Goal: Find specific page/section: Find specific page/section

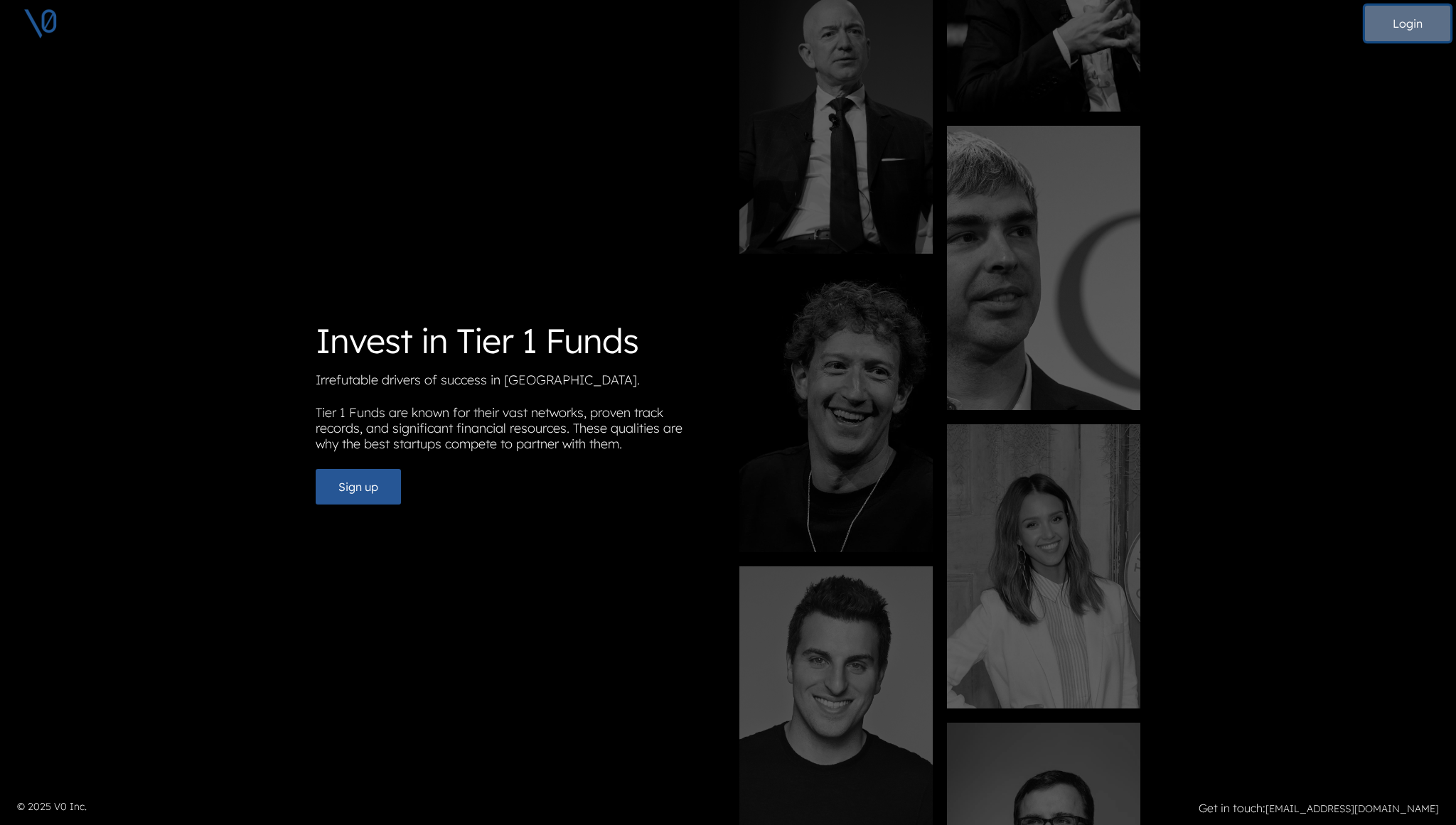
click at [1404, 26] on button "Login" at bounding box center [1407, 23] width 85 height 36
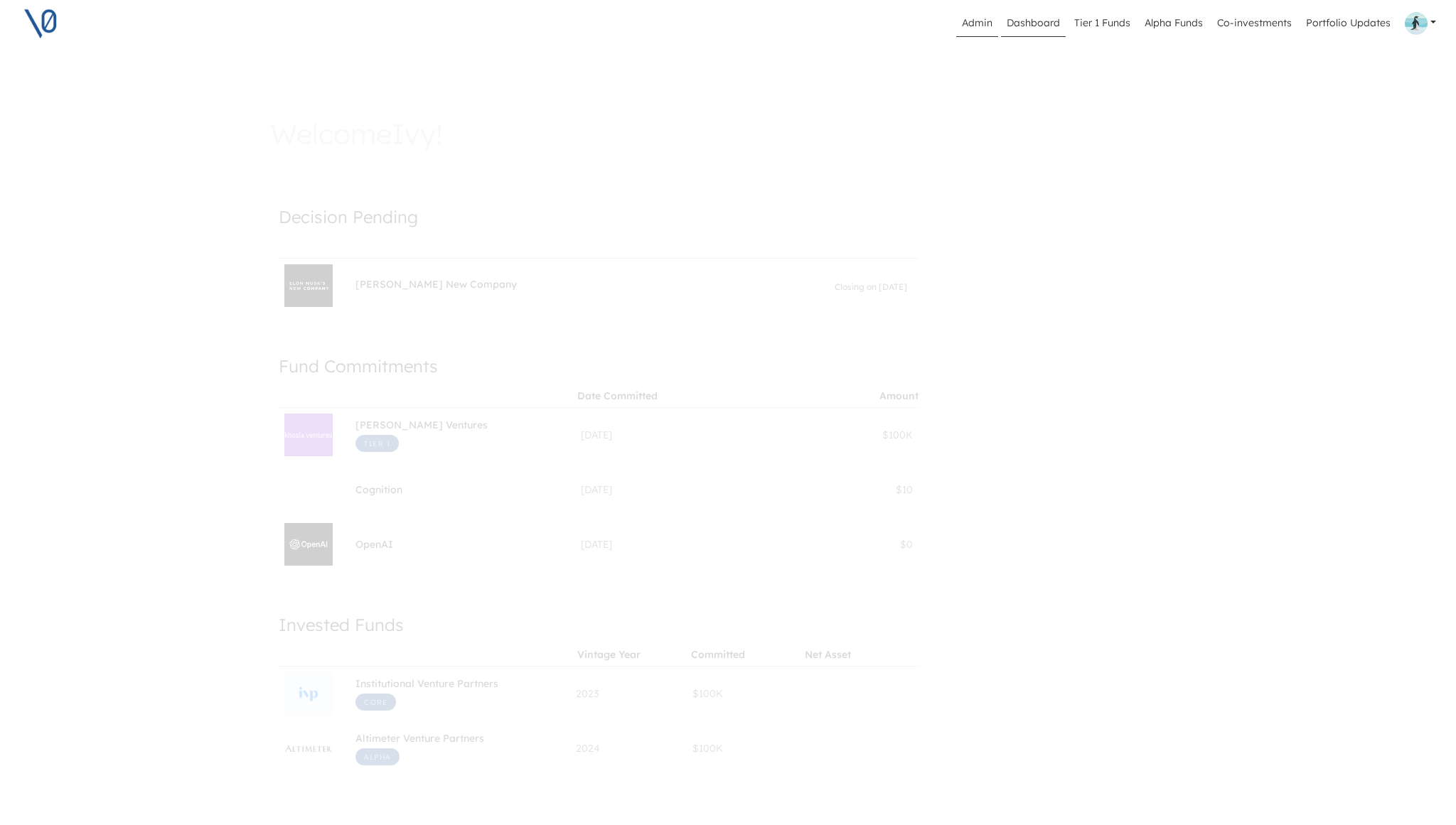
click at [980, 22] on link "Admin" at bounding box center [977, 23] width 42 height 27
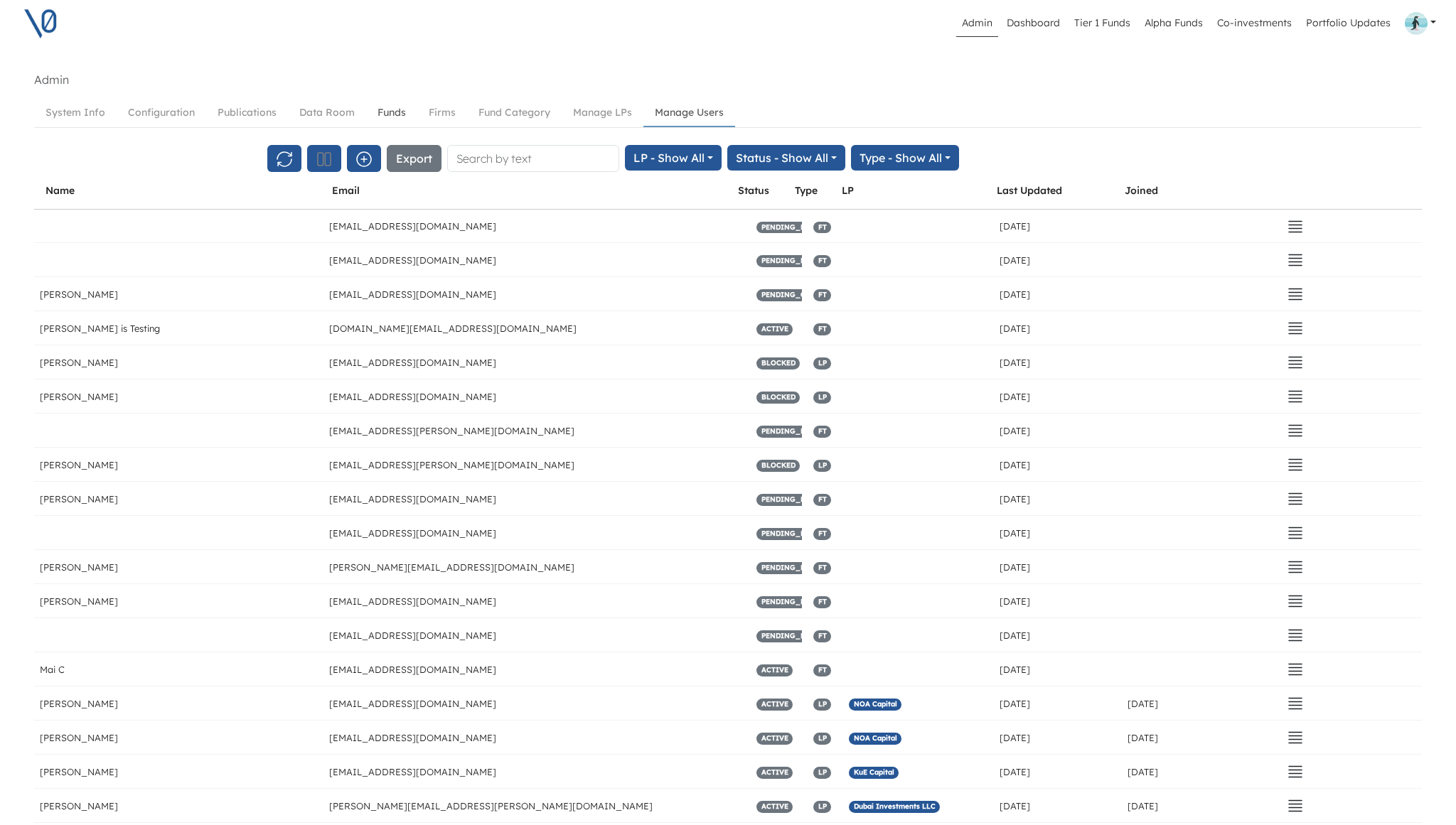
click at [396, 109] on link "Funds" at bounding box center [392, 113] width 51 height 26
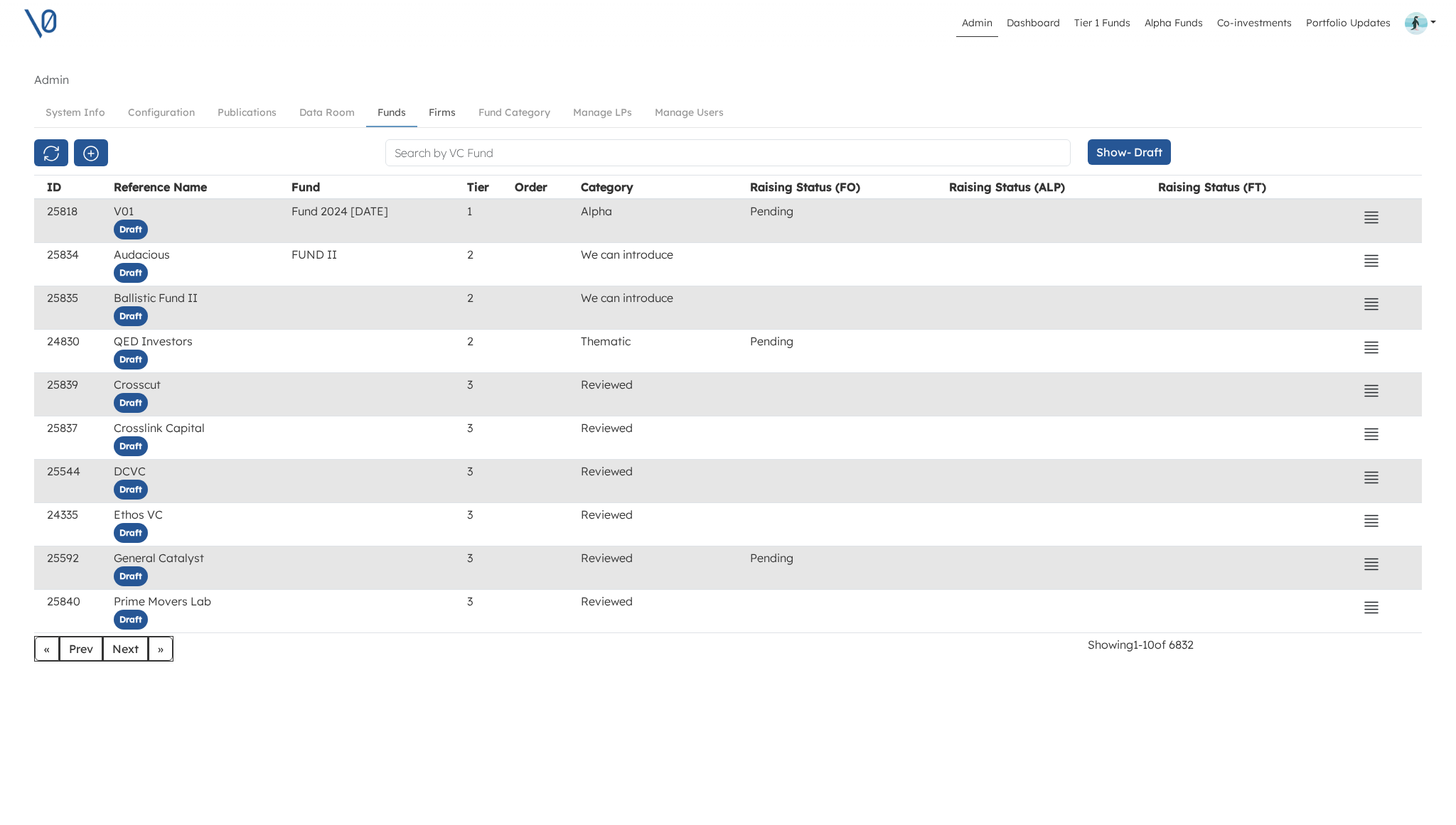
click at [440, 110] on link "Firms" at bounding box center [442, 113] width 50 height 26
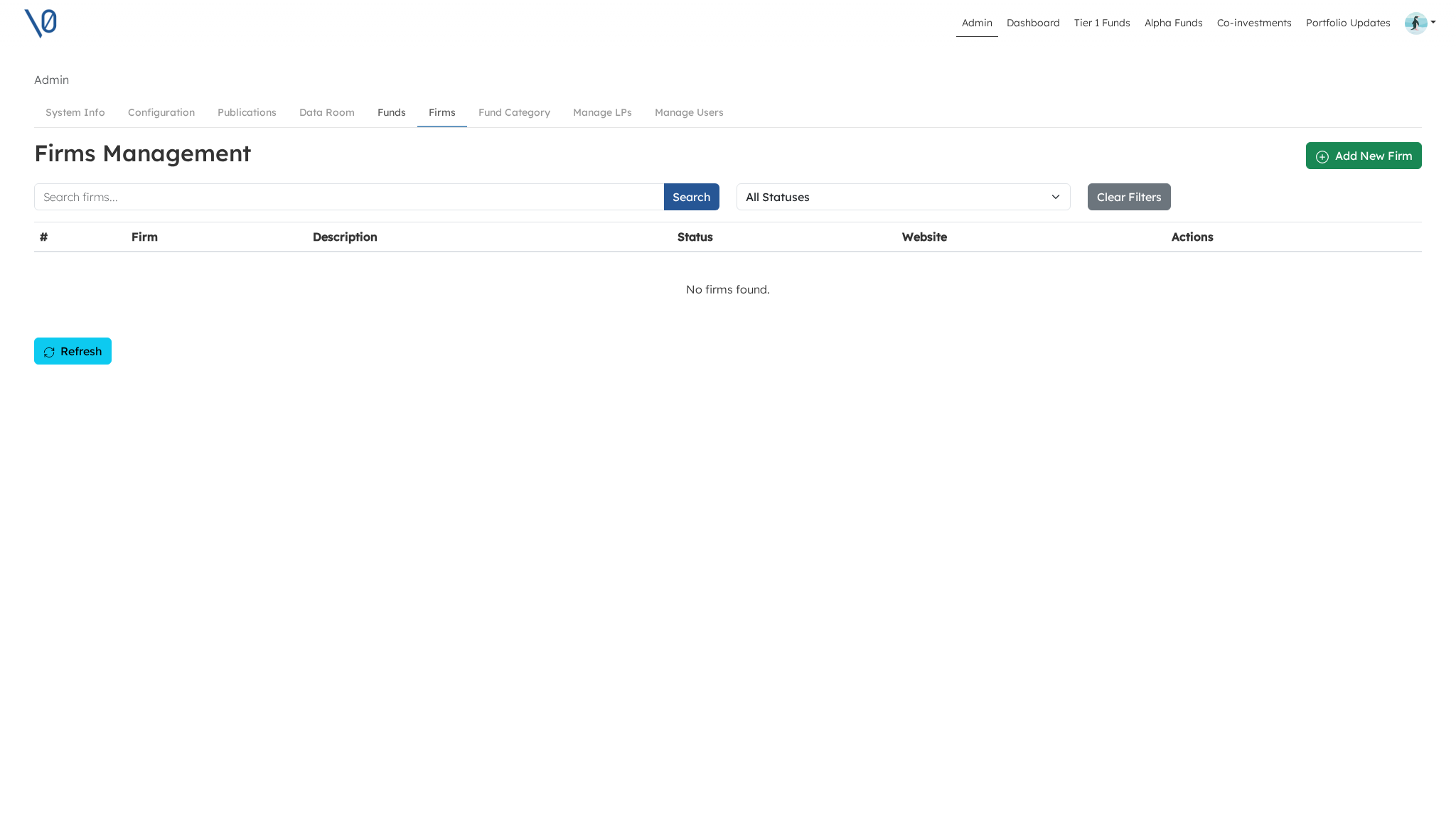
click at [389, 114] on link "Funds" at bounding box center [392, 113] width 51 height 26
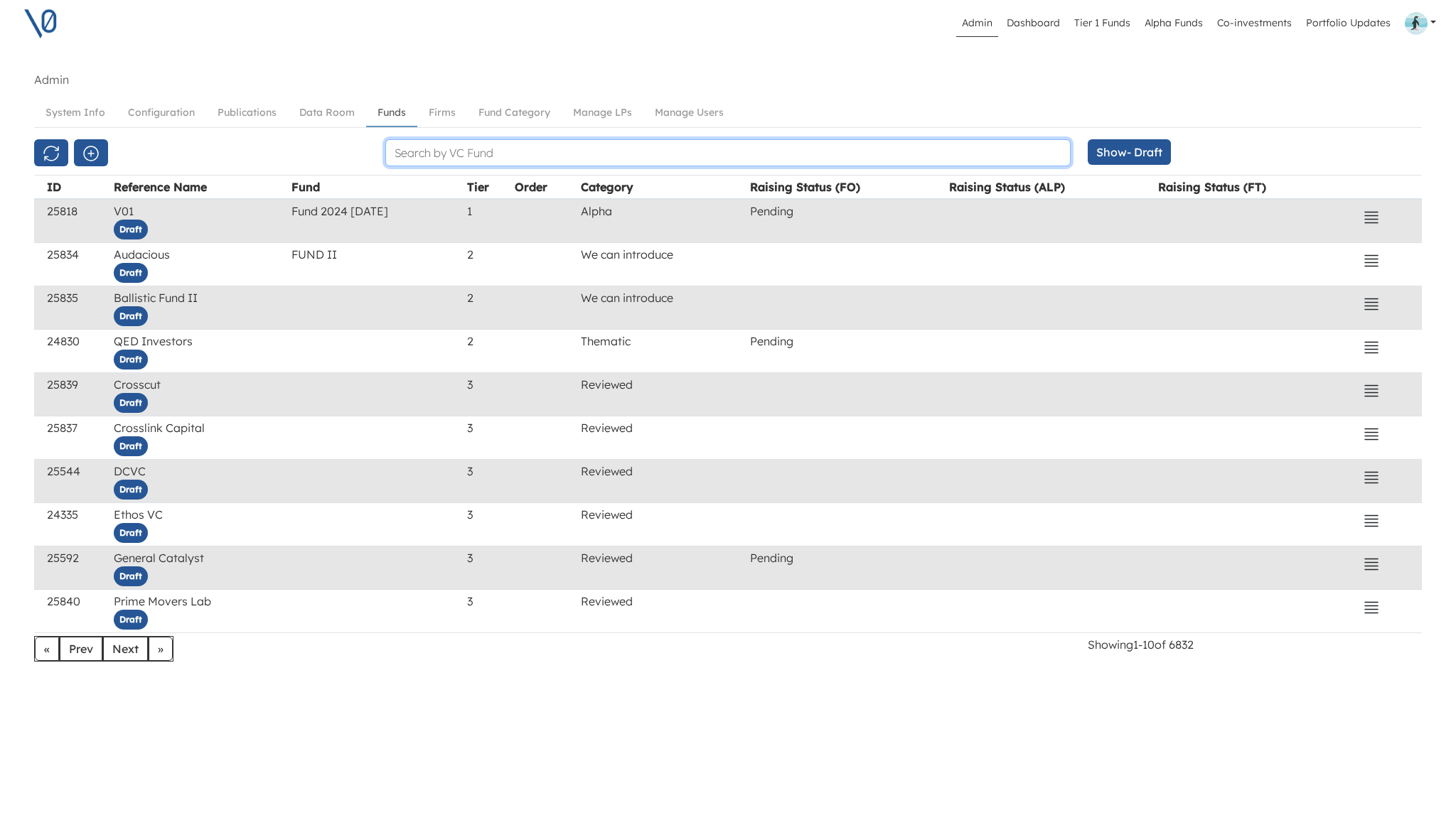
click at [568, 152] on input "text" at bounding box center [728, 152] width 685 height 27
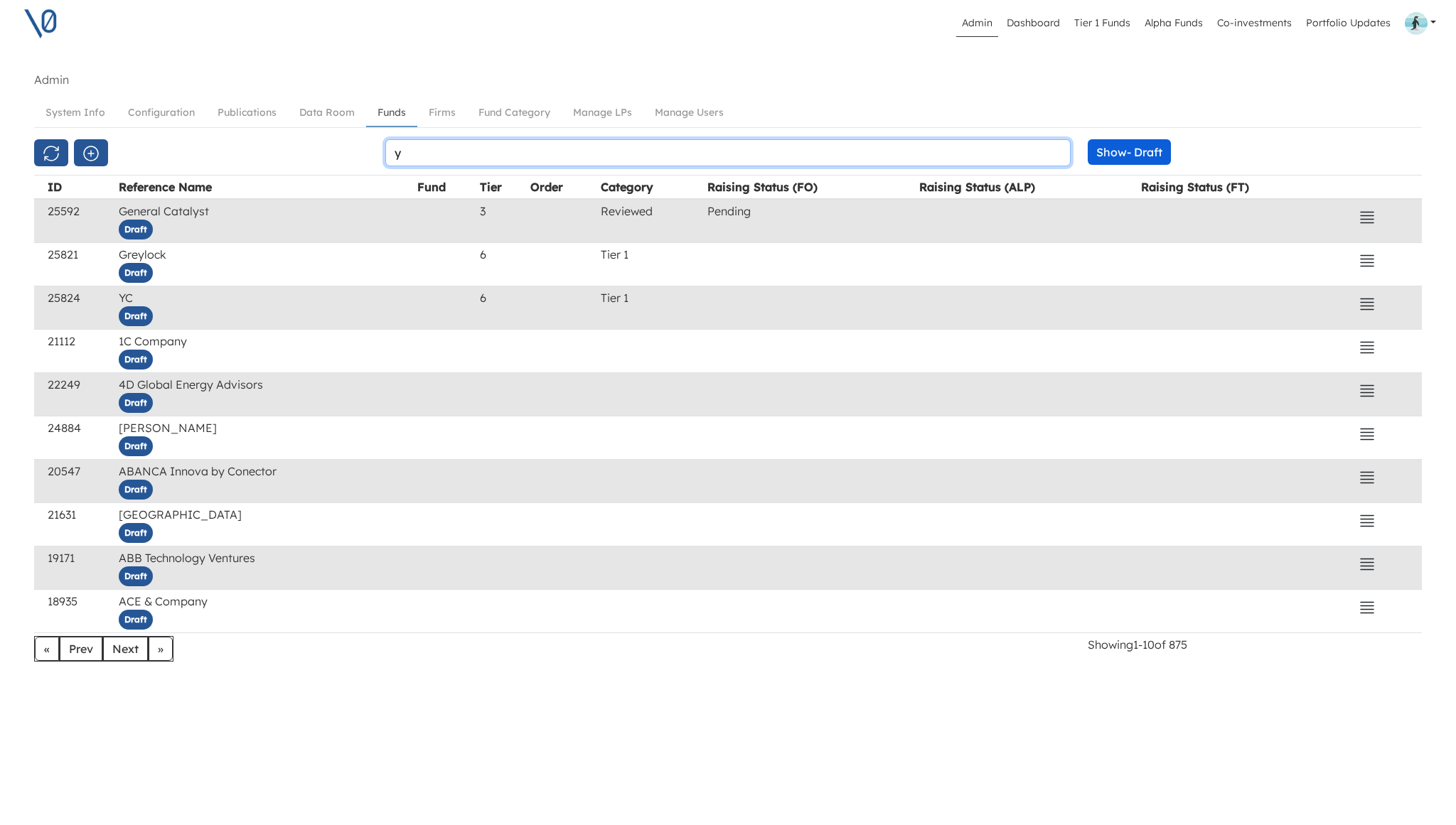
type input "y"
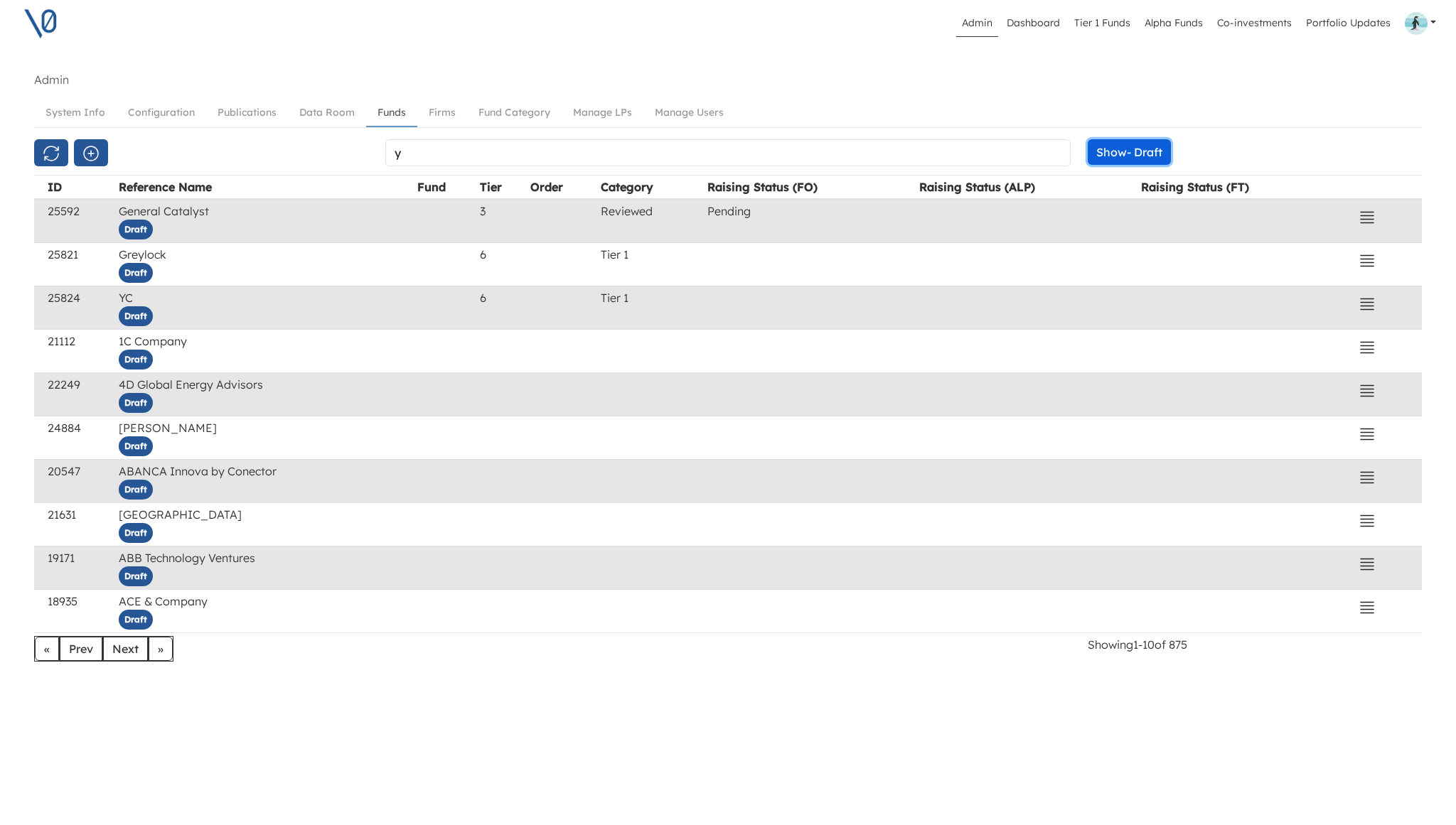
click at [1144, 149] on button "Show - Draft" at bounding box center [1129, 152] width 83 height 26
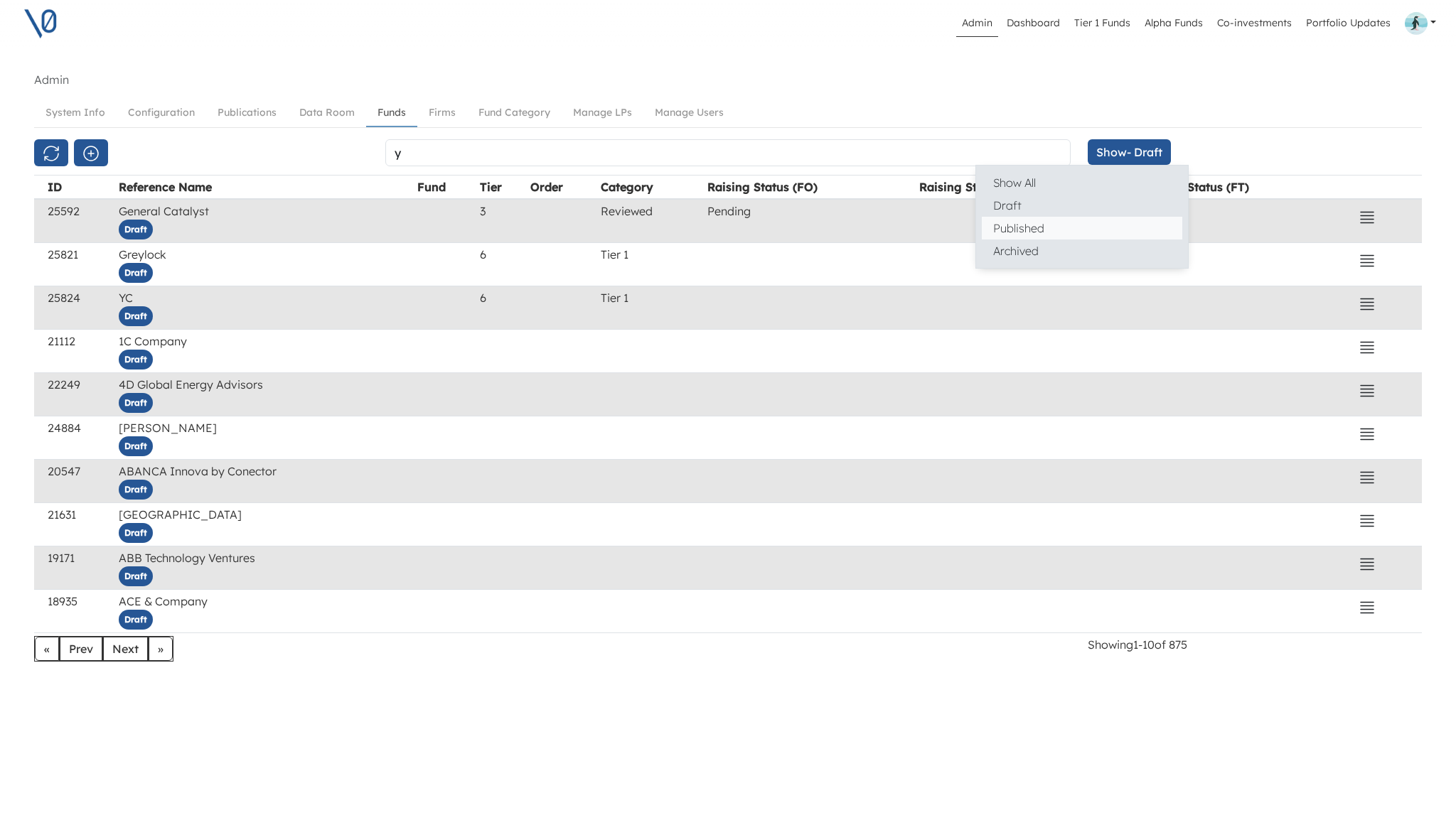
click at [1112, 227] on button "Published" at bounding box center [1081, 228] width 200 height 22
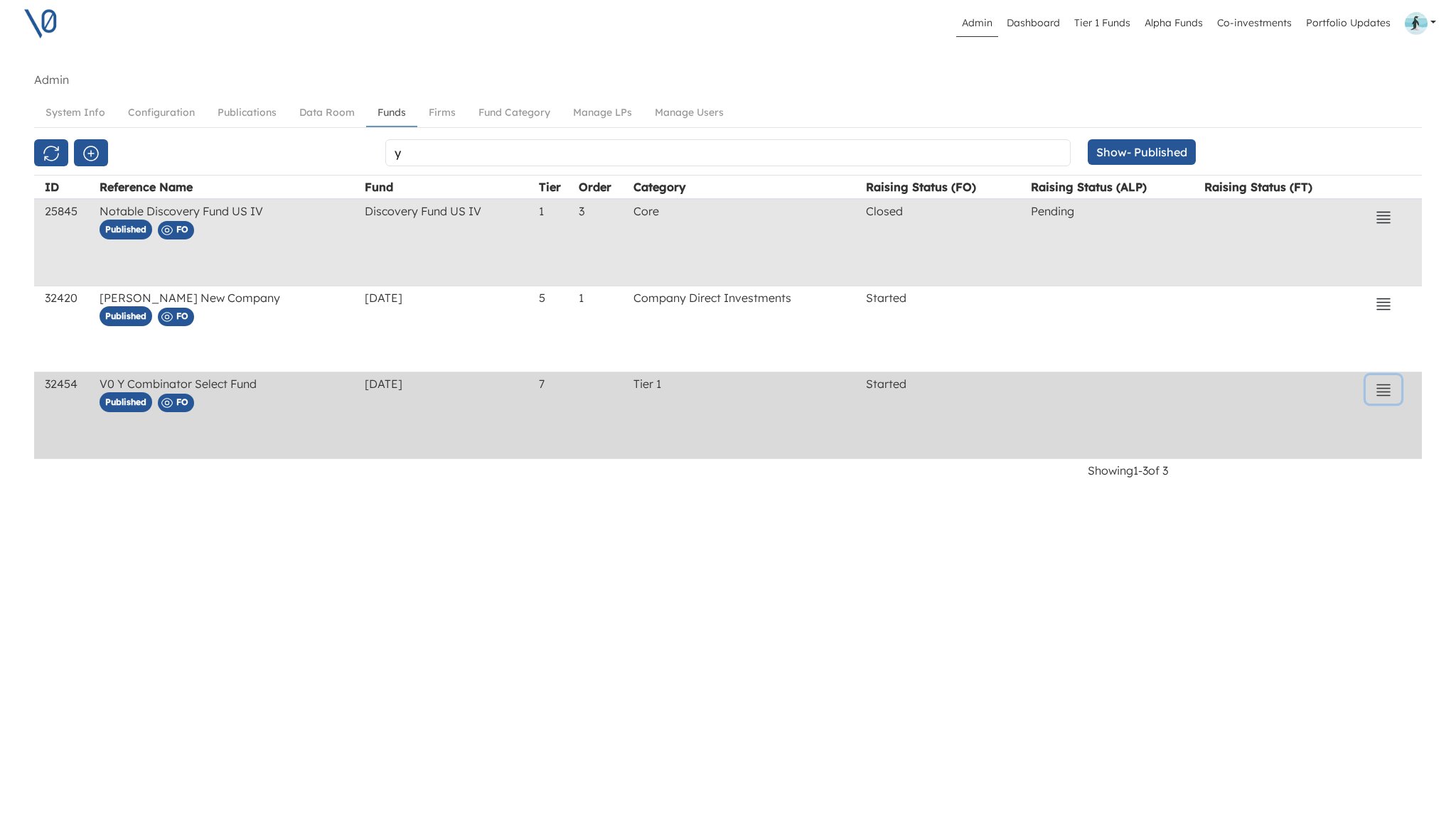
click at [1379, 391] on icon "button" at bounding box center [1383, 390] width 17 height 17
click at [1269, 317] on button "Stats" at bounding box center [1293, 311] width 200 height 22
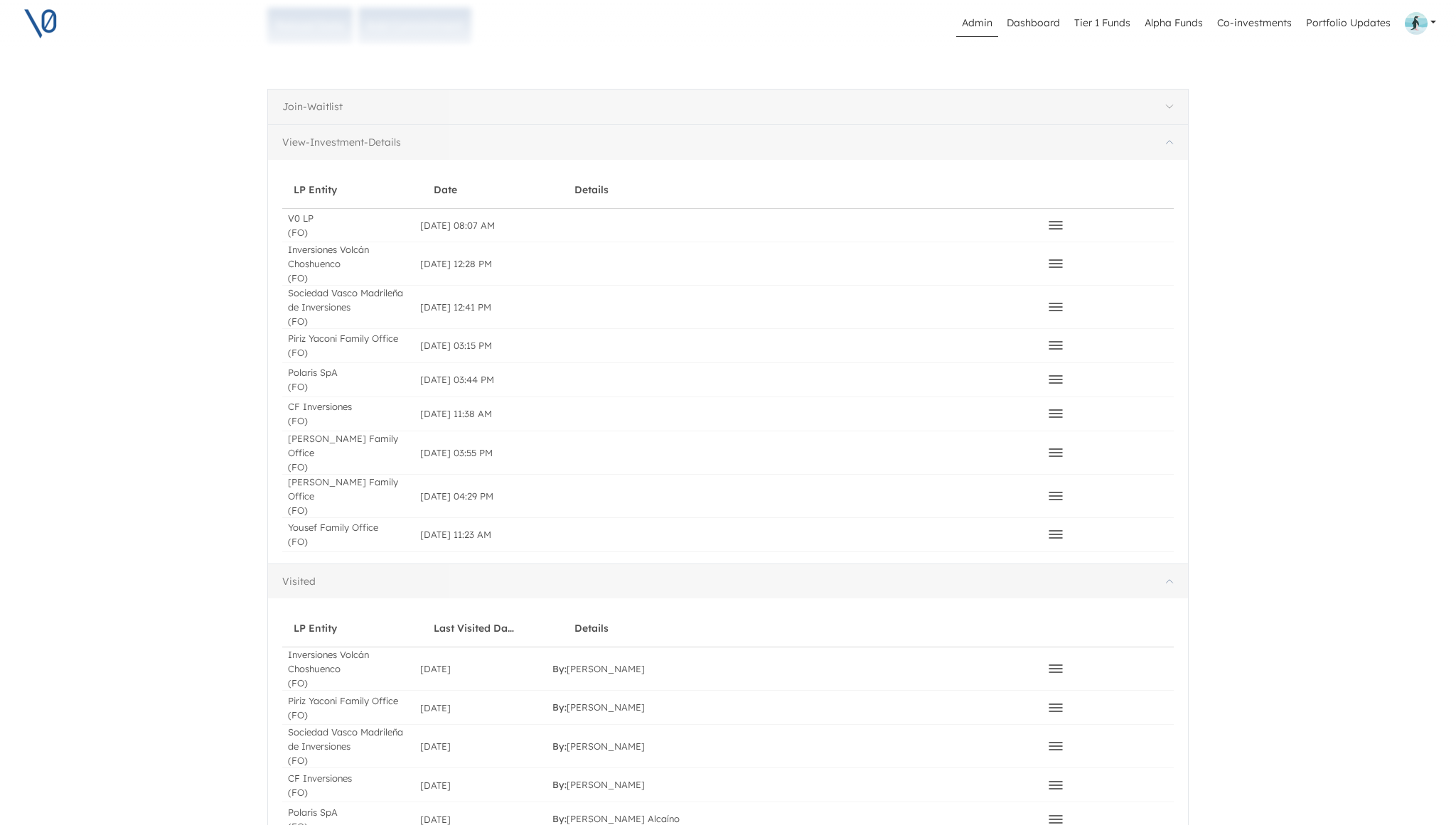
scroll to position [189, 0]
